Goal: Find specific fact: Find specific fact

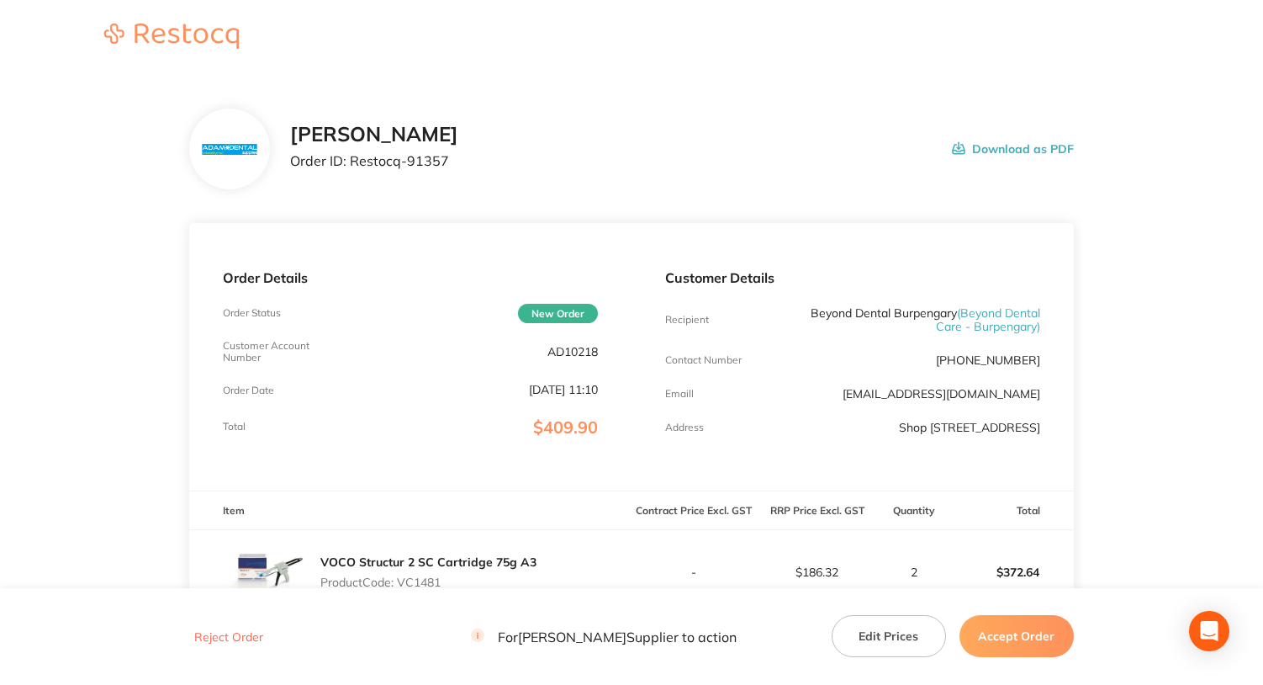
click at [560, 352] on p "AD10218" at bounding box center [573, 351] width 50 height 13
copy p "AD10218"
drag, startPoint x: 350, startPoint y: 156, endPoint x: 495, endPoint y: 163, distance: 144.9
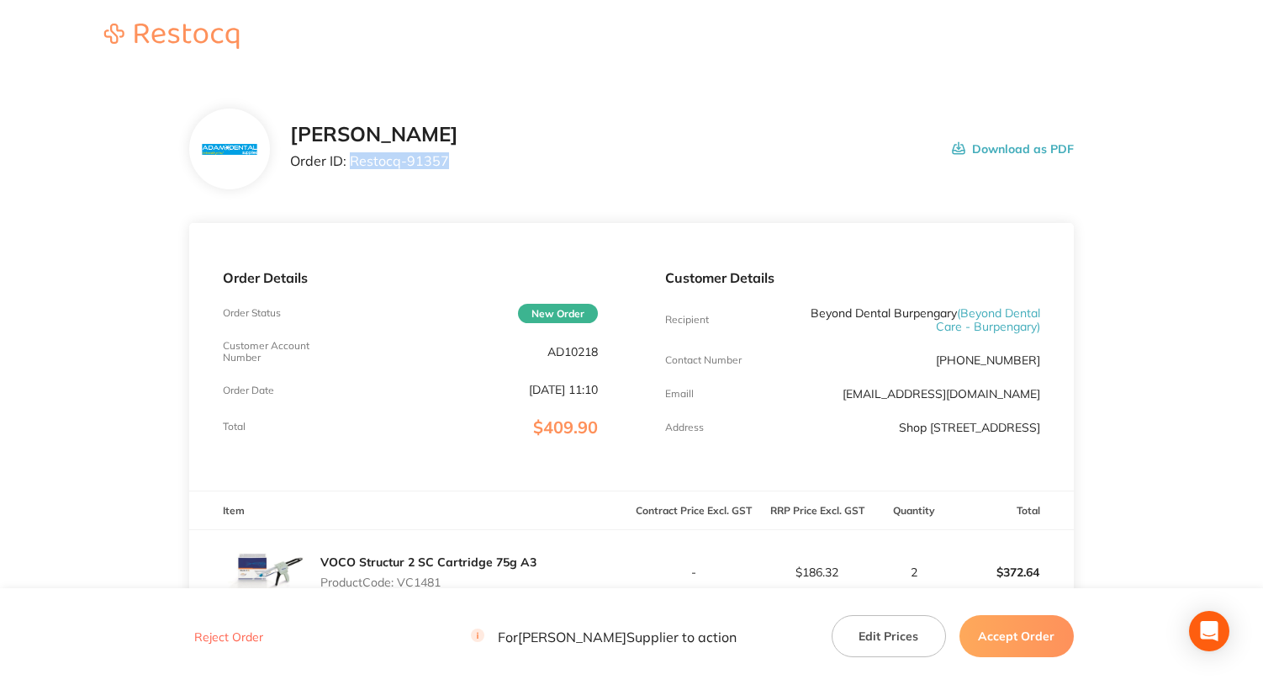
click at [495, 163] on div "[PERSON_NAME] Order ID: Restocq- 91357 Download as PDF" at bounding box center [681, 149] width 783 height 52
copy p "Restocq- 91357"
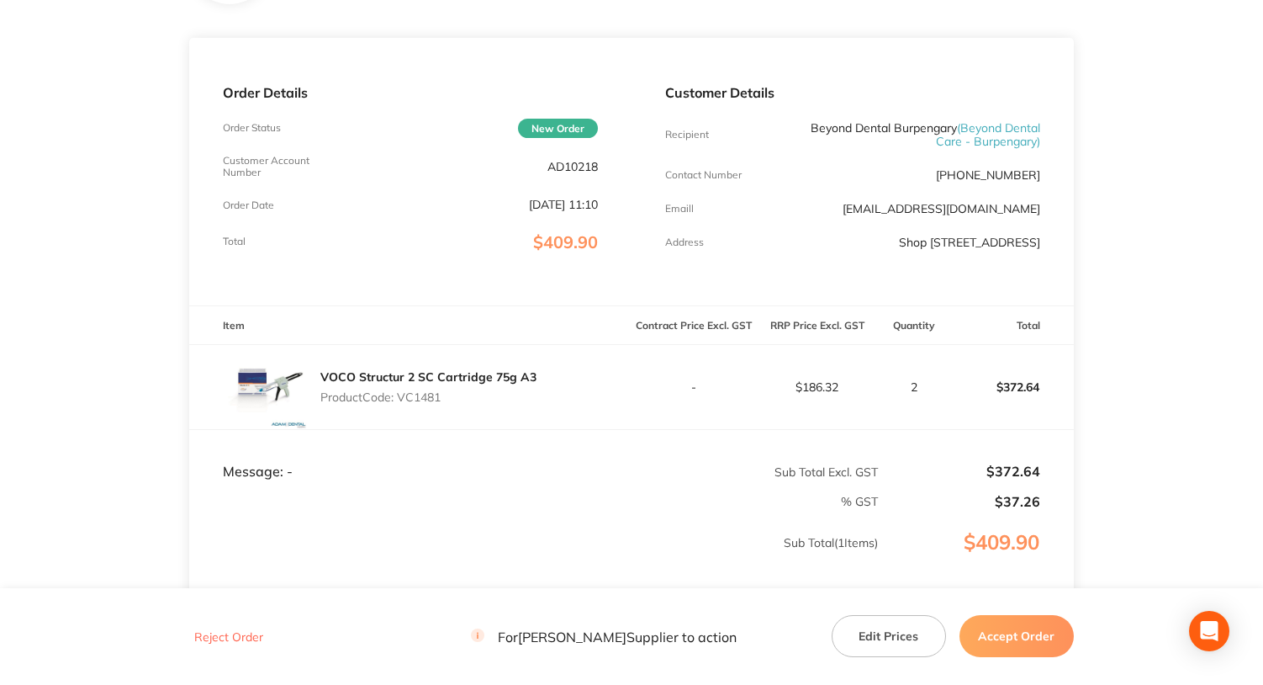
scroll to position [184, 0]
click at [419, 405] on p "Product Code: VC1481" at bounding box center [428, 397] width 216 height 13
copy p "VC1481"
drag, startPoint x: 1025, startPoint y: 176, endPoint x: 960, endPoint y: 177, distance: 64.8
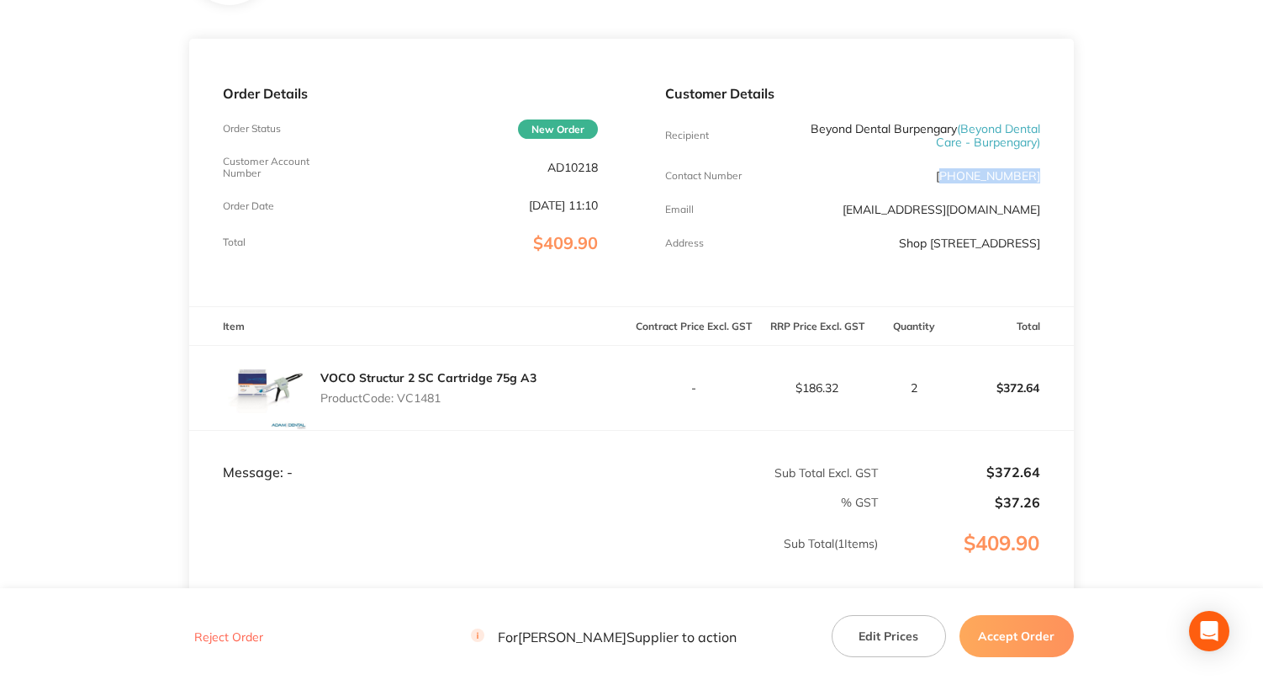
click at [960, 177] on div "Customer Details Recipient Beyond Dental Burpengary ( Beyond Dental Care - Burp…" at bounding box center [853, 172] width 442 height 267
copy p "07) 3067 2325"
click at [561, 169] on p "AD10218" at bounding box center [573, 167] width 50 height 13
copy p "AD10218"
